Goal: Task Accomplishment & Management: Manage account settings

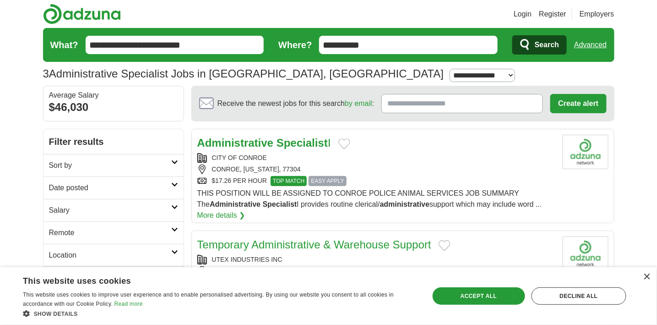
click at [350, 141] on button "Add to favorite jobs" at bounding box center [344, 143] width 12 height 11
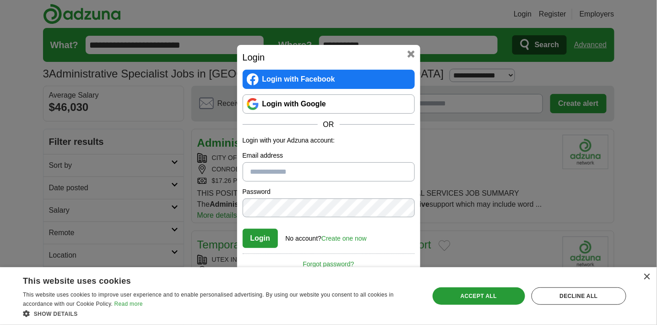
click at [411, 52] on button at bounding box center [410, 53] width 7 height 7
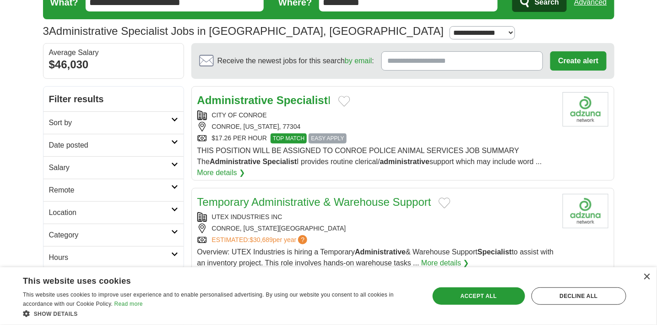
scroll to position [91, 0]
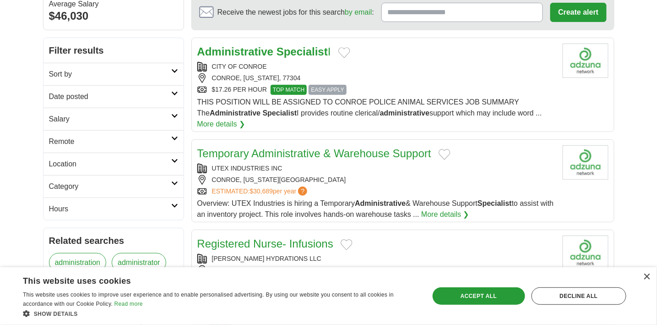
click at [227, 121] on link "More details ❯" at bounding box center [221, 124] width 48 height 11
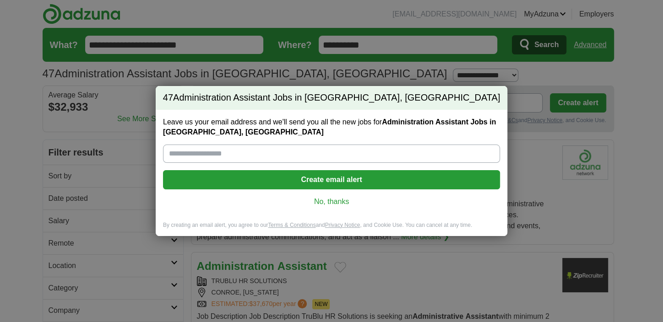
click at [344, 200] on link "No, thanks" at bounding box center [331, 202] width 322 height 10
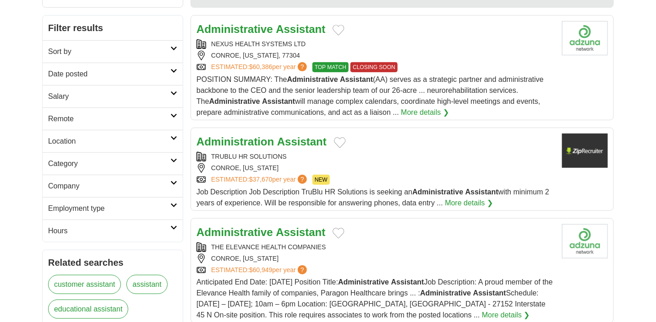
scroll to position [137, 0]
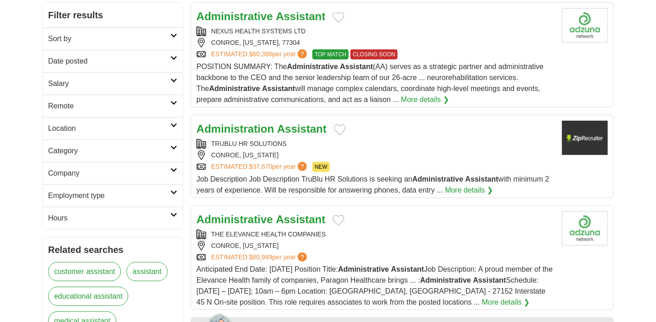
click at [341, 132] on button "Add to favorite jobs" at bounding box center [340, 130] width 12 height 11
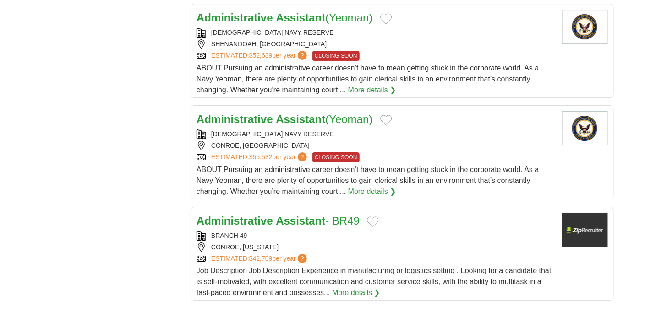
scroll to position [1007, 0]
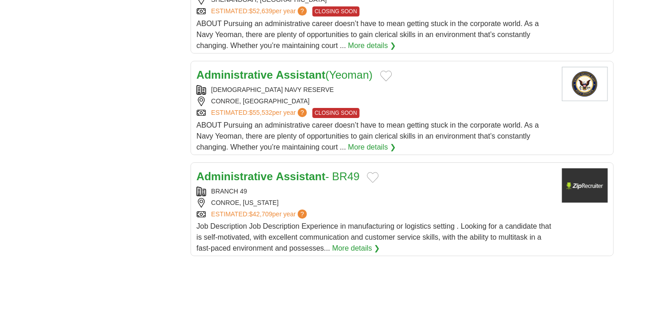
click at [351, 243] on link "More details ❯" at bounding box center [356, 248] width 48 height 11
